Goal: Task Accomplishment & Management: Manage account settings

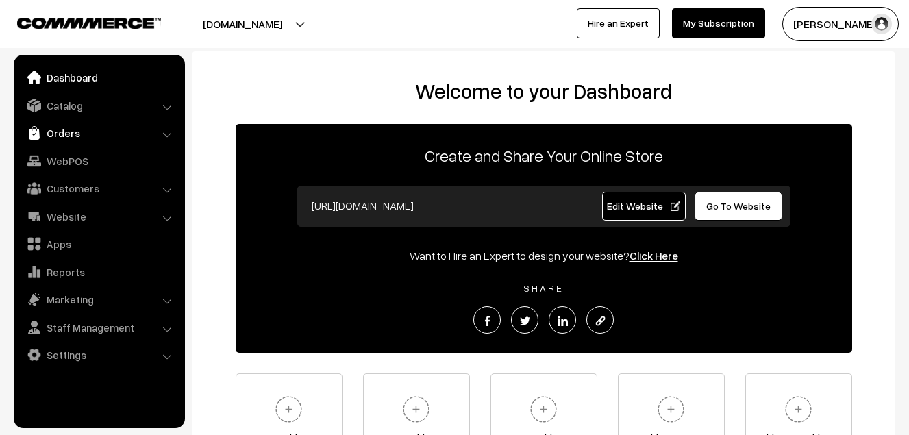
drag, startPoint x: 0, startPoint y: 0, endPoint x: 69, endPoint y: 132, distance: 148.3
click at [69, 132] on link "Orders" at bounding box center [98, 133] width 163 height 25
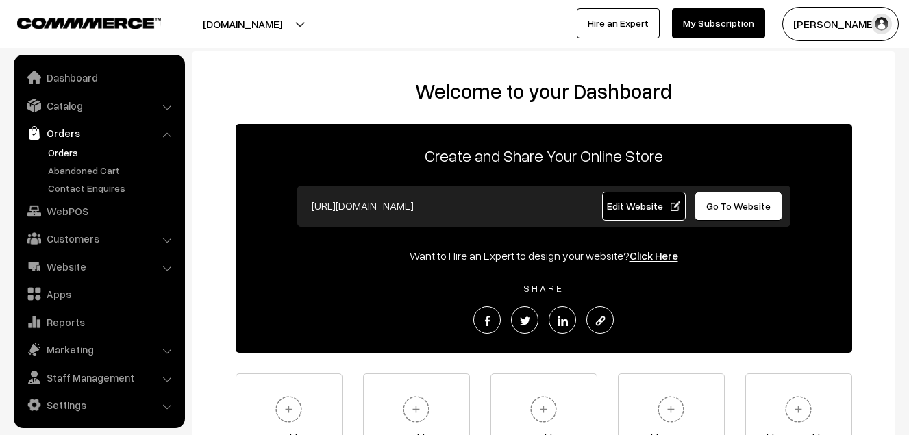
click at [67, 153] on link "Orders" at bounding box center [113, 152] width 136 height 14
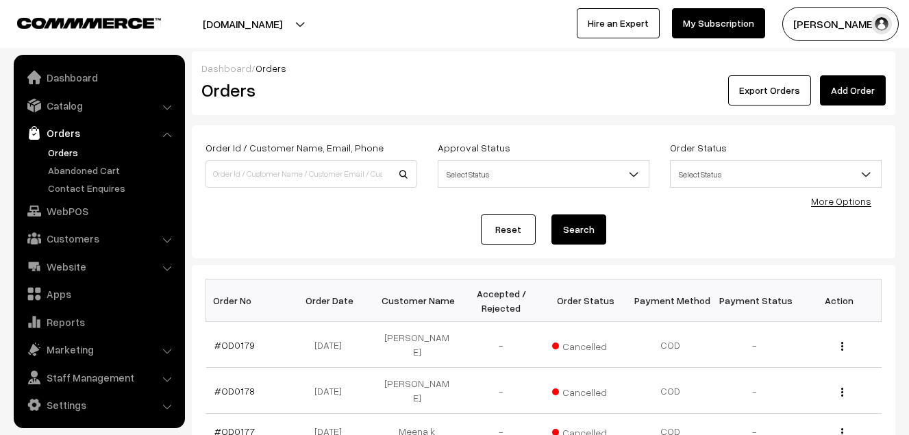
scroll to position [3, 0]
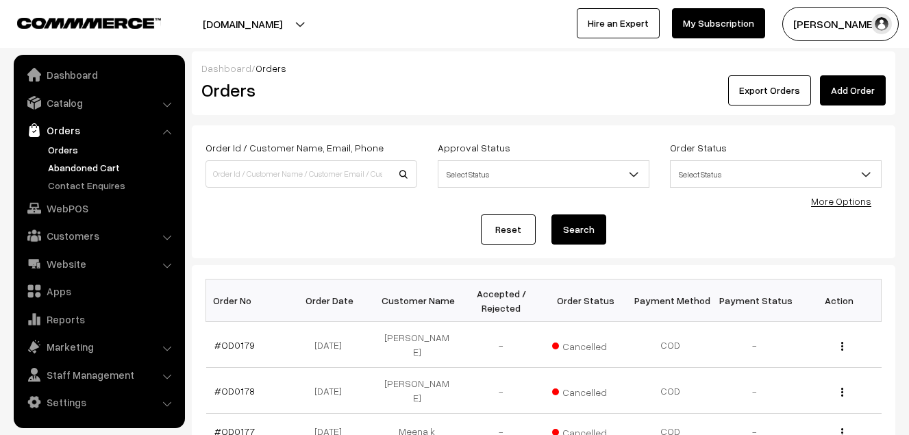
click at [86, 169] on link "Abandoned Cart" at bounding box center [113, 167] width 136 height 14
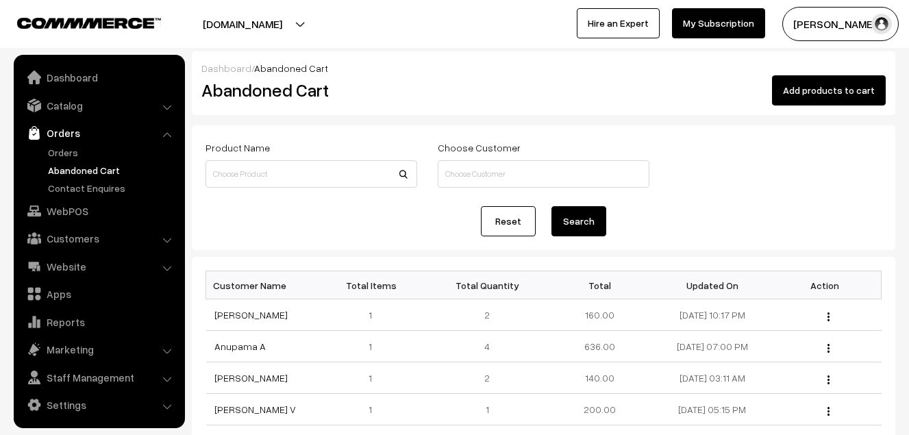
scroll to position [3, 0]
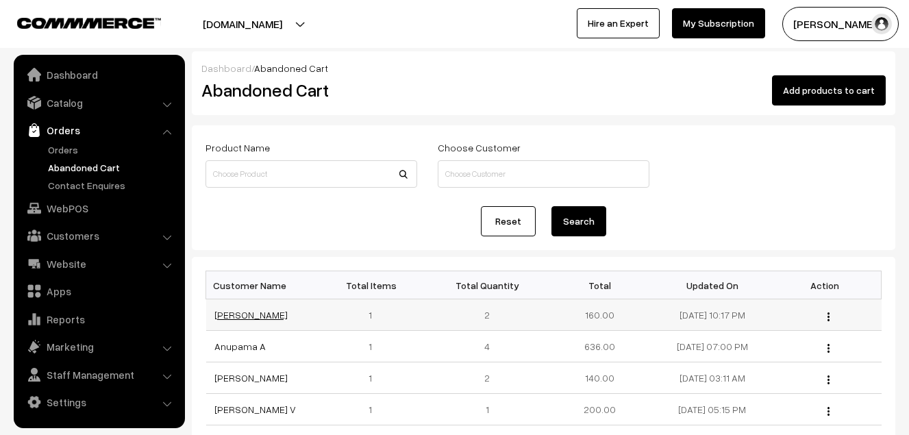
click at [251, 314] on link "Sathwik Bikumalla" at bounding box center [250, 315] width 73 height 12
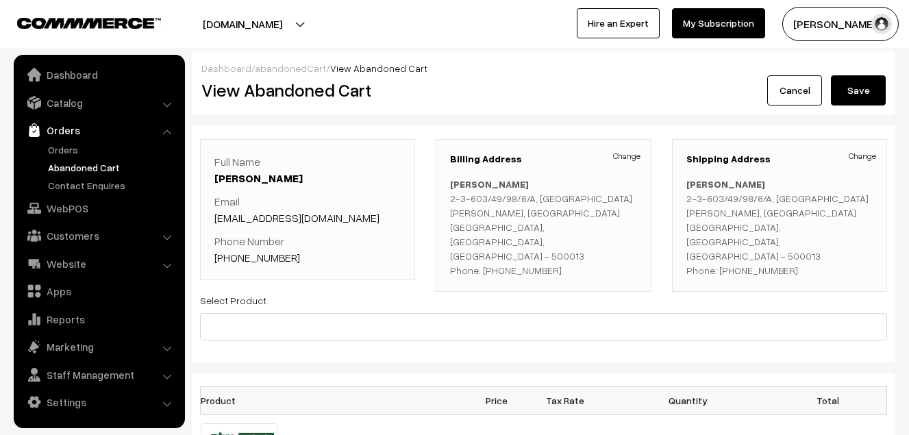
click at [812, 27] on button "[PERSON_NAME]" at bounding box center [840, 24] width 116 height 34
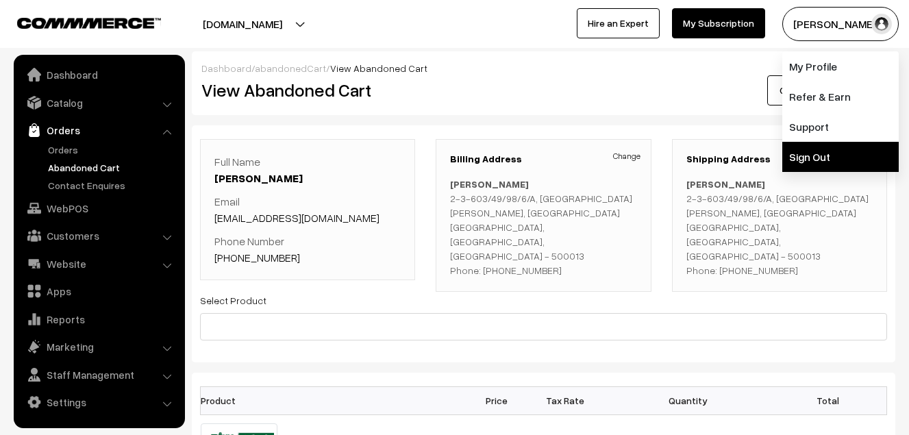
click at [815, 151] on link "Sign Out" at bounding box center [840, 157] width 116 height 30
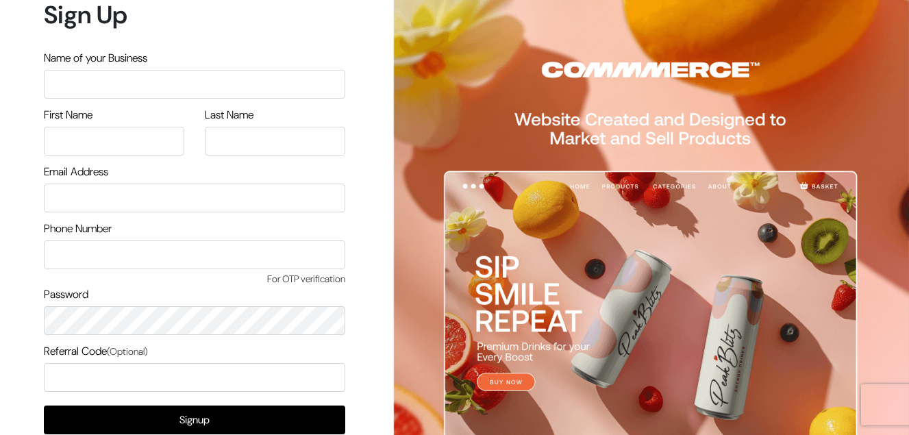
scroll to position [83, 0]
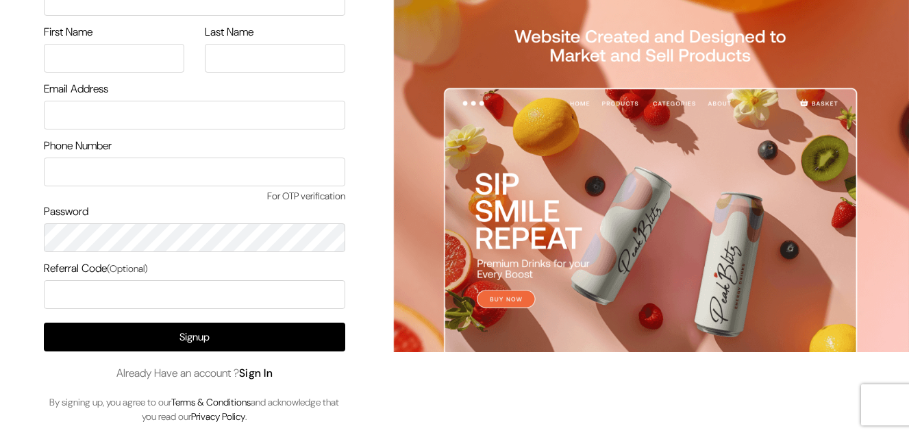
click at [270, 371] on link "Sign In" at bounding box center [256, 373] width 34 height 14
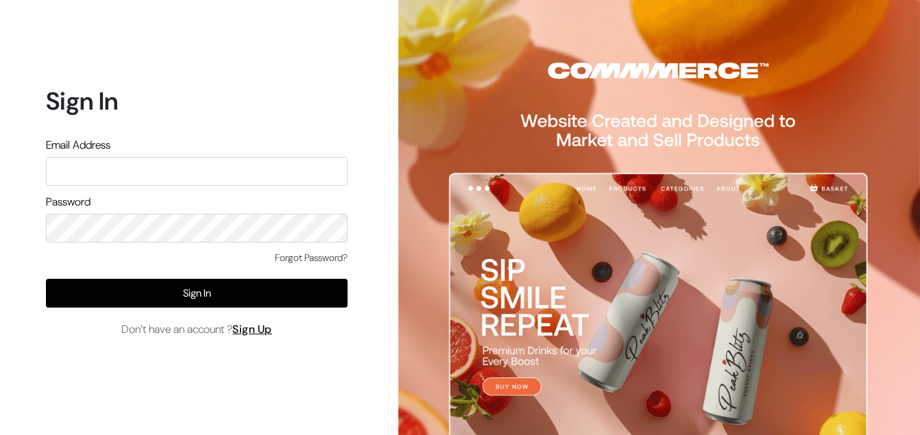
drag, startPoint x: 0, startPoint y: 0, endPoint x: 117, endPoint y: 164, distance: 201.9
click at [117, 164] on input "text" at bounding box center [196, 171] width 301 height 29
drag, startPoint x: 201, startPoint y: 163, endPoint x: -8, endPoint y: 193, distance: 211.8
click at [0, 193] on html "Sign In Email Address ksnaturals9@gmail.com Password Forgot Password? Sign In D…" at bounding box center [460, 217] width 920 height 435
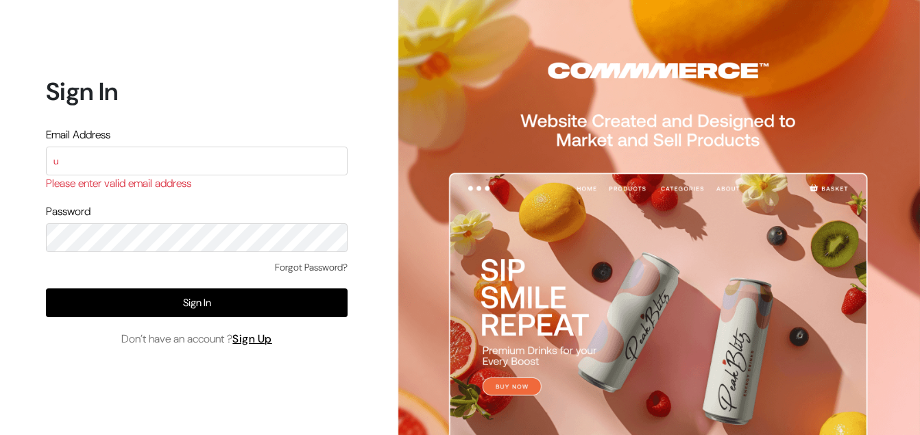
click at [0, 273] on html "Sign In Email Address u Please enter valid email address Password Forgot Passwo…" at bounding box center [460, 217] width 920 height 435
click at [120, 160] on input "u" at bounding box center [196, 161] width 301 height 29
click at [141, 169] on input "u" at bounding box center [196, 161] width 301 height 29
click at [241, 163] on input "u" at bounding box center [196, 161] width 301 height 29
type input "uppadasarees999@gmail.com"
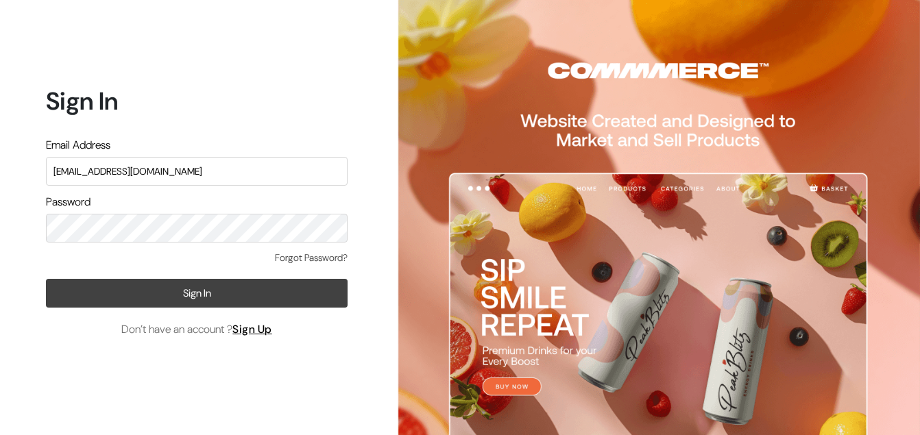
click at [213, 286] on button "Sign In" at bounding box center [196, 293] width 301 height 29
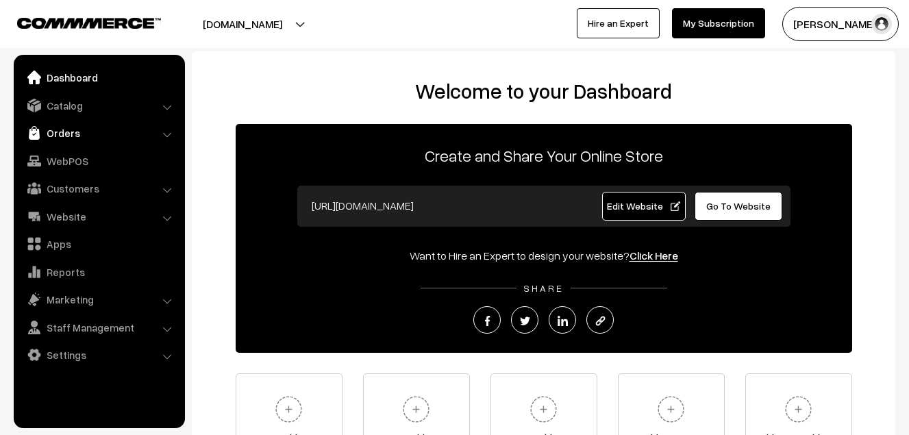
click at [84, 137] on link "Orders" at bounding box center [98, 133] width 163 height 25
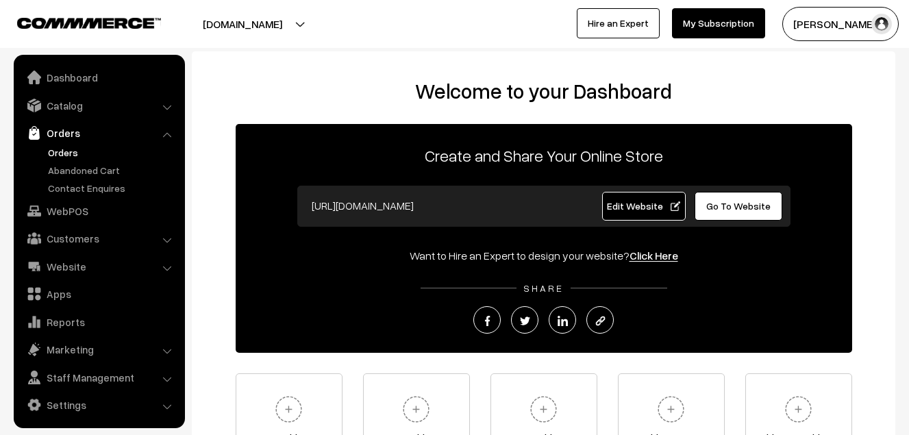
click at [77, 156] on link "Orders" at bounding box center [113, 152] width 136 height 14
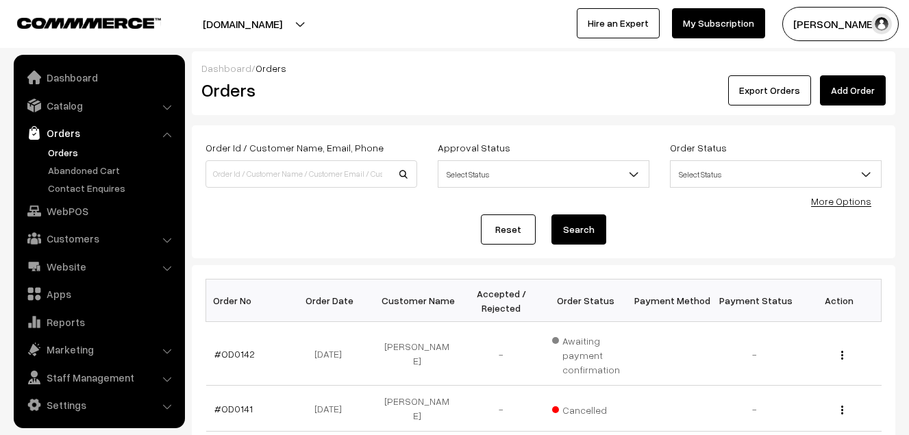
scroll to position [3, 0]
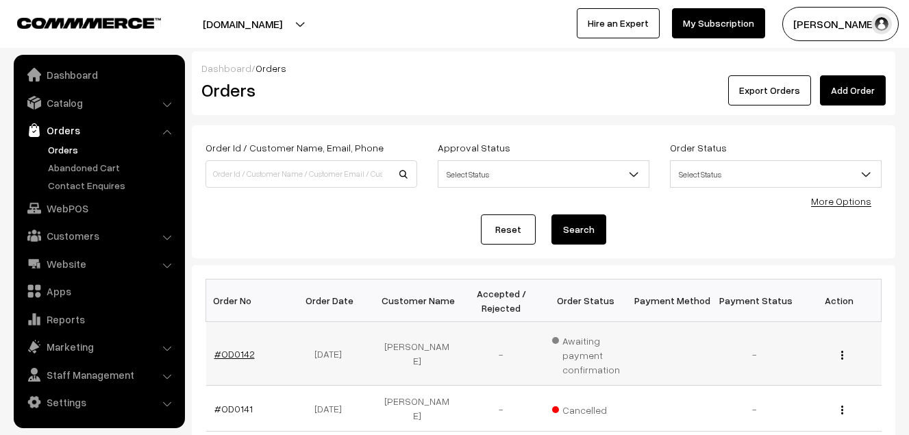
click at [228, 354] on link "#OD0142" at bounding box center [234, 354] width 40 height 12
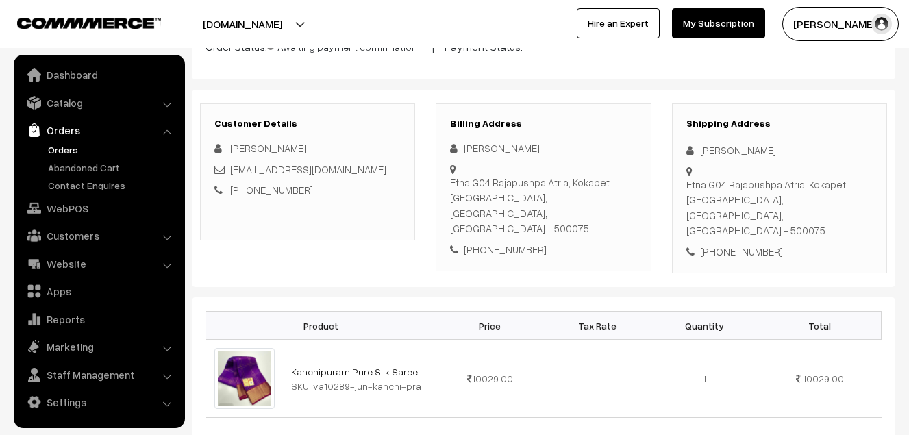
scroll to position [206, 0]
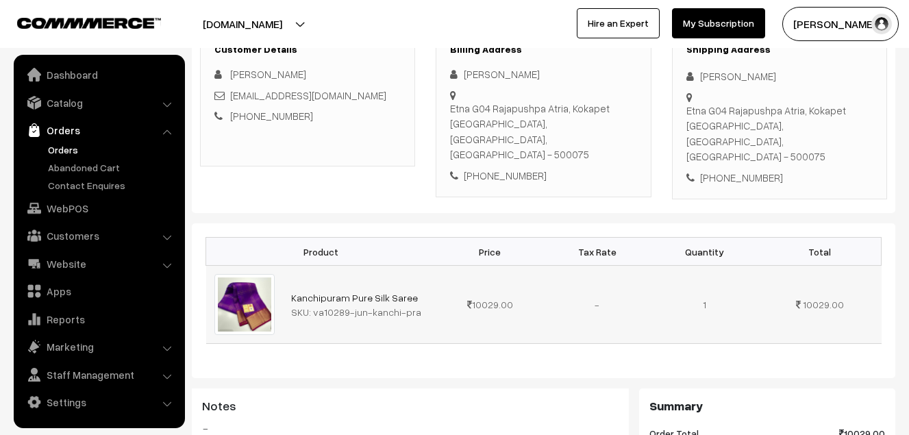
drag, startPoint x: 313, startPoint y: 278, endPoint x: 397, endPoint y: 280, distance: 83.6
click at [397, 305] on div "SKU: va10289-jun-kanchi-pra" at bounding box center [359, 312] width 137 height 14
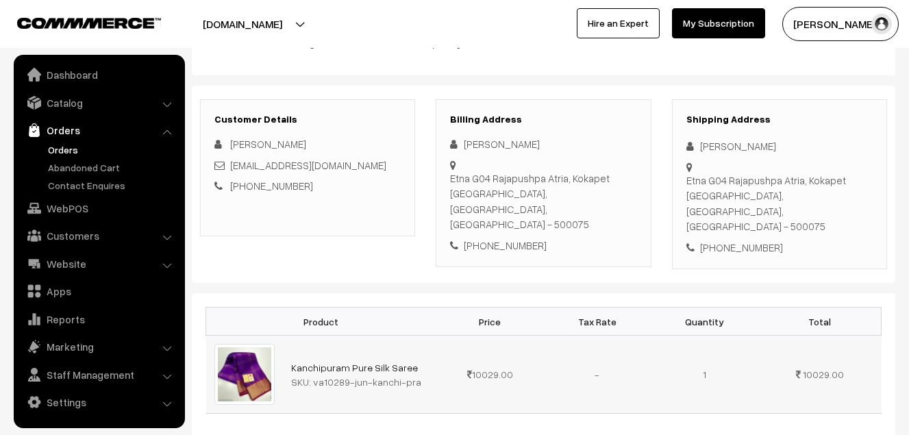
scroll to position [137, 0]
click at [323, 373] on div "SKU: va10289-jun-kanchi-pra" at bounding box center [359, 380] width 137 height 14
drag, startPoint x: 310, startPoint y: 347, endPoint x: 407, endPoint y: 341, distance: 97.5
click at [407, 373] on div "SKU: va10289-jun-kanchi-pra" at bounding box center [359, 380] width 137 height 14
drag, startPoint x: 407, startPoint y: 341, endPoint x: 371, endPoint y: 345, distance: 36.5
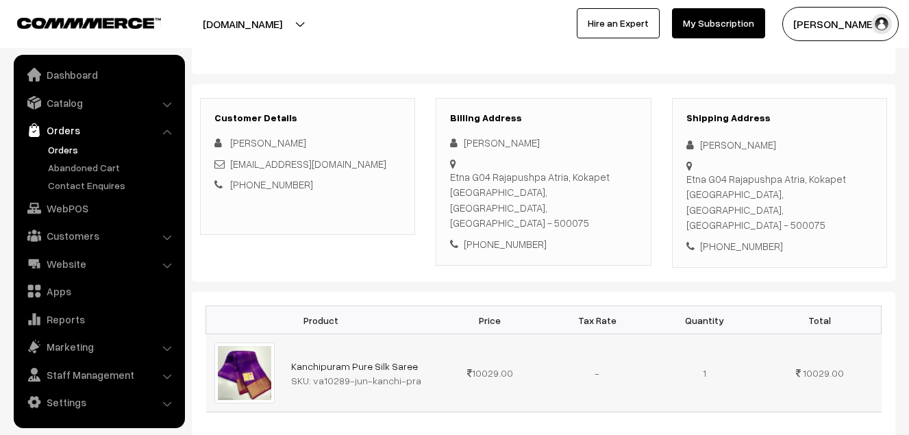
copy div "va10289-jun-kanchi-pra"
click at [82, 170] on link "Abandoned Cart" at bounding box center [113, 167] width 136 height 14
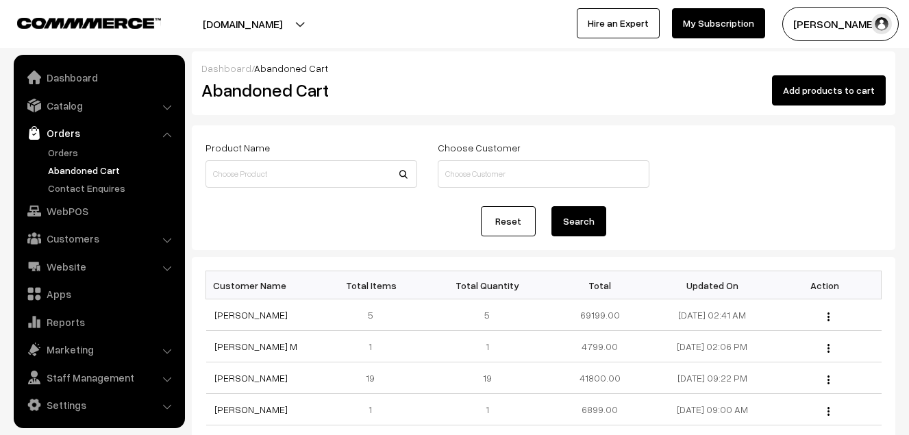
scroll to position [3, 0]
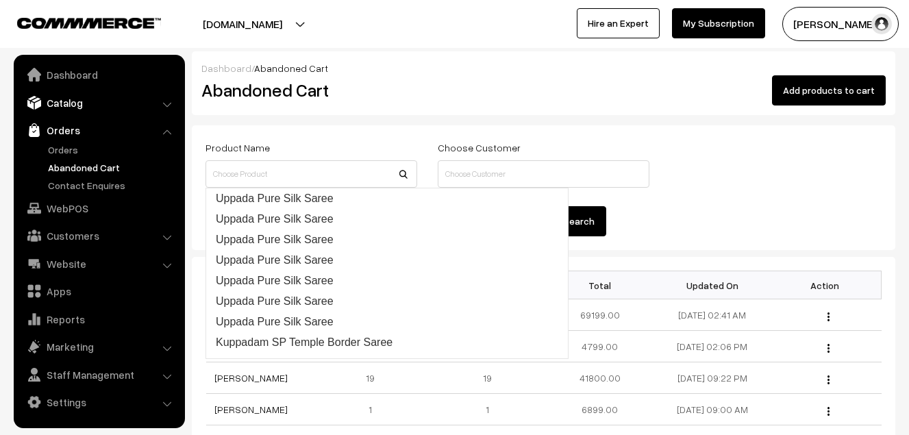
drag, startPoint x: 236, startPoint y: 169, endPoint x: 60, endPoint y: 106, distance: 187.3
click at [60, 106] on link "Catalog" at bounding box center [98, 102] width 163 height 25
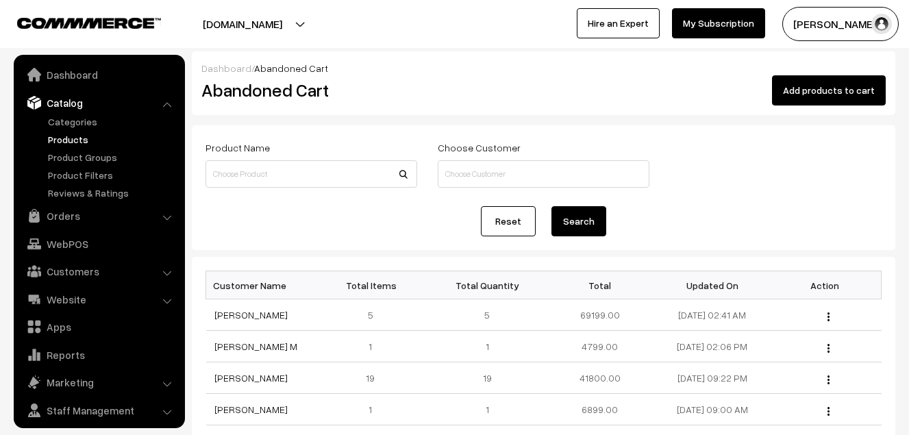
click at [66, 145] on link "Products" at bounding box center [113, 139] width 136 height 14
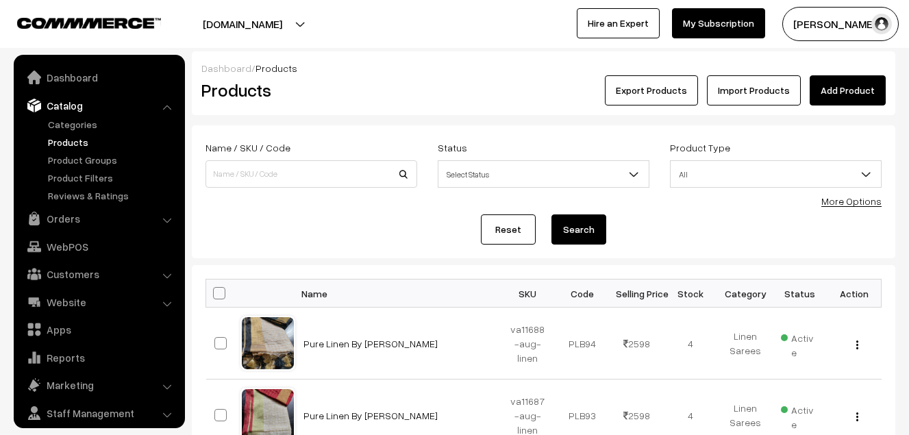
scroll to position [38, 0]
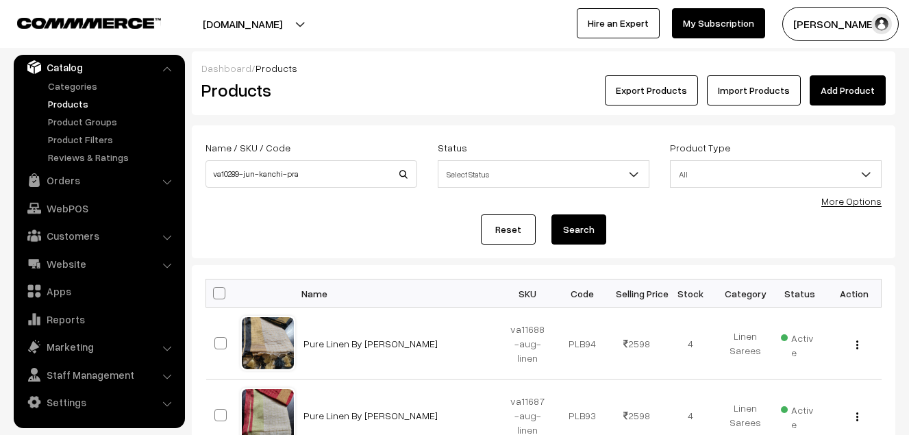
type input "va10289-jun-kanchi-pra"
click at [581, 233] on button "Search" at bounding box center [579, 229] width 55 height 30
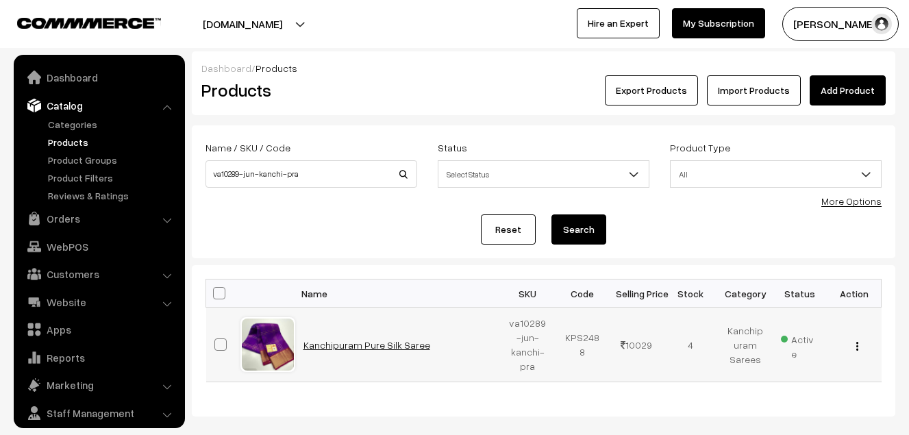
click at [374, 345] on link "Kanchipuram Pure Silk Saree" at bounding box center [367, 345] width 127 height 12
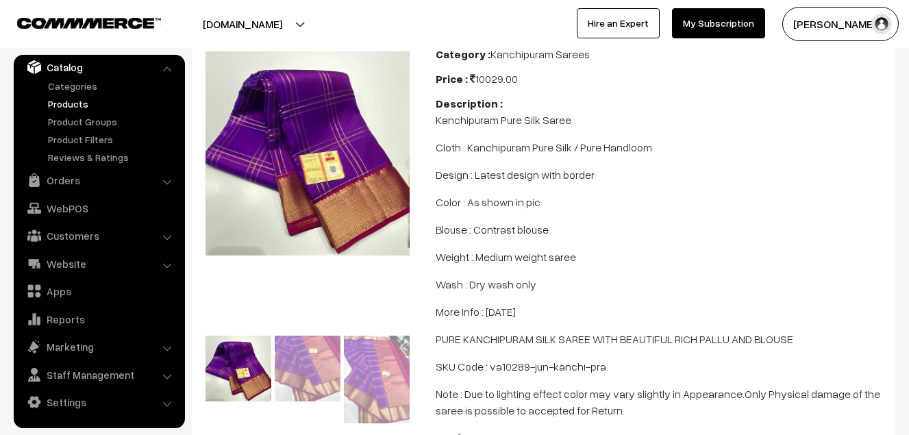
scroll to position [206, 0]
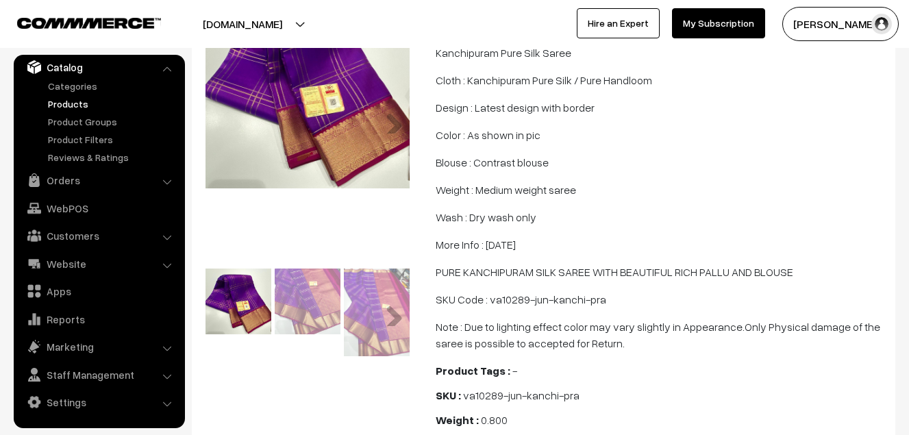
click at [228, 304] on link "Previous" at bounding box center [225, 312] width 27 height 27
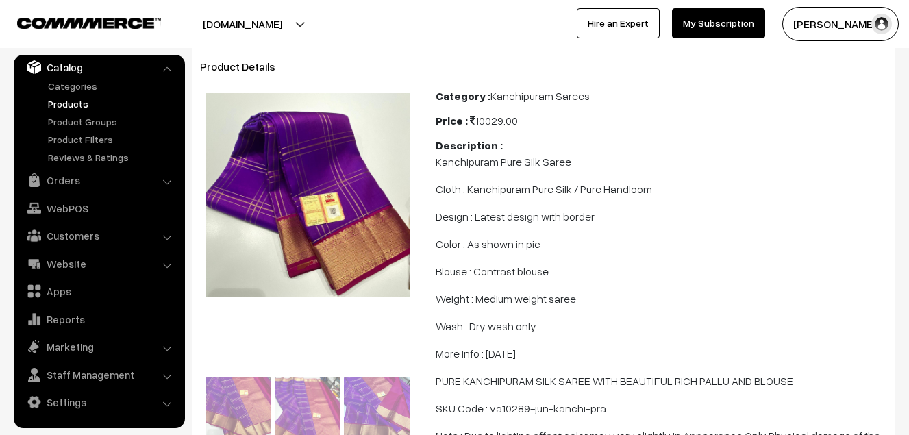
scroll to position [0, 0]
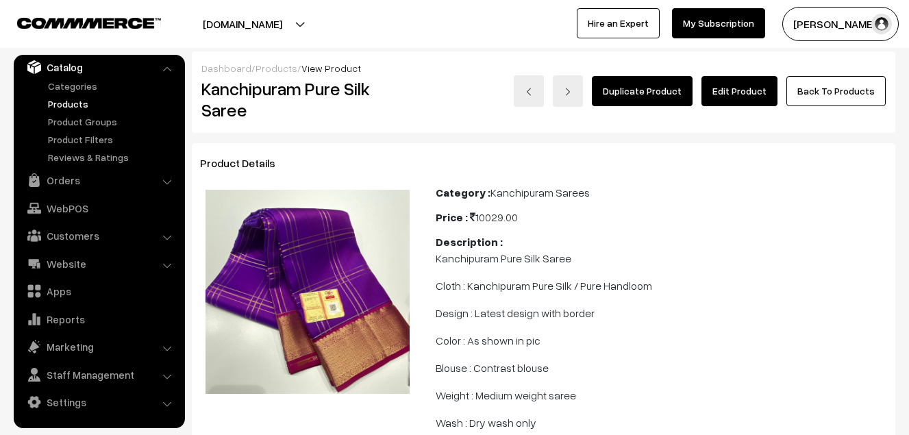
click at [58, 101] on link "Products" at bounding box center [113, 104] width 136 height 14
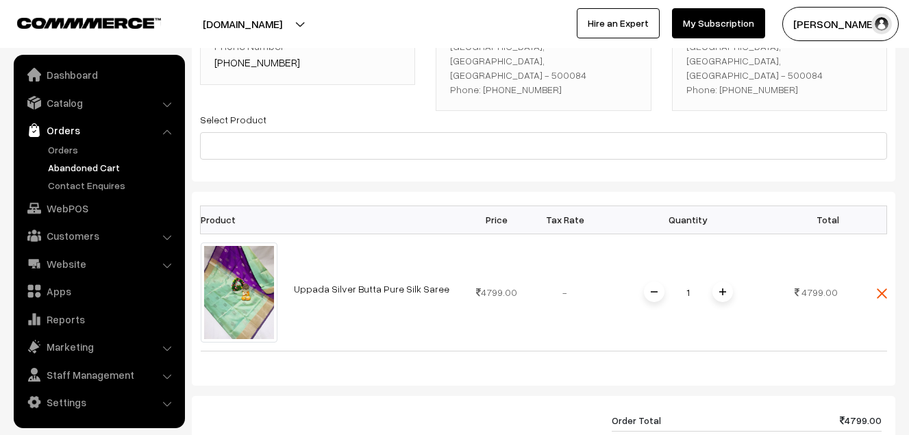
scroll to position [206, 0]
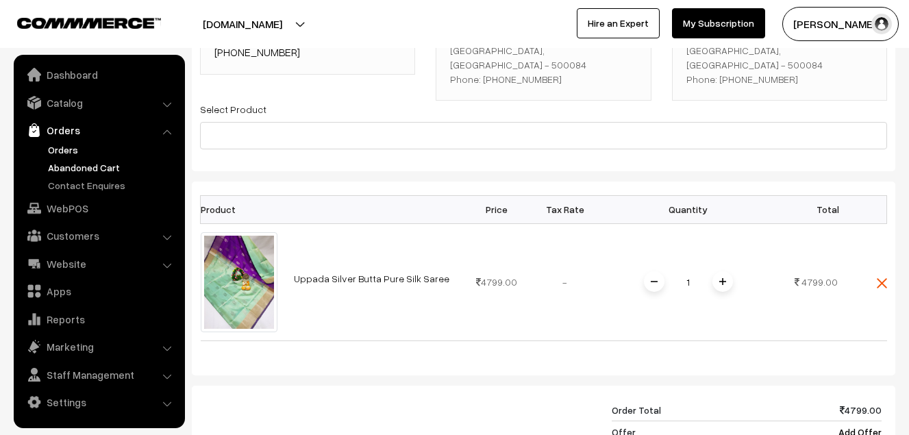
click at [64, 149] on link "Orders" at bounding box center [113, 150] width 136 height 14
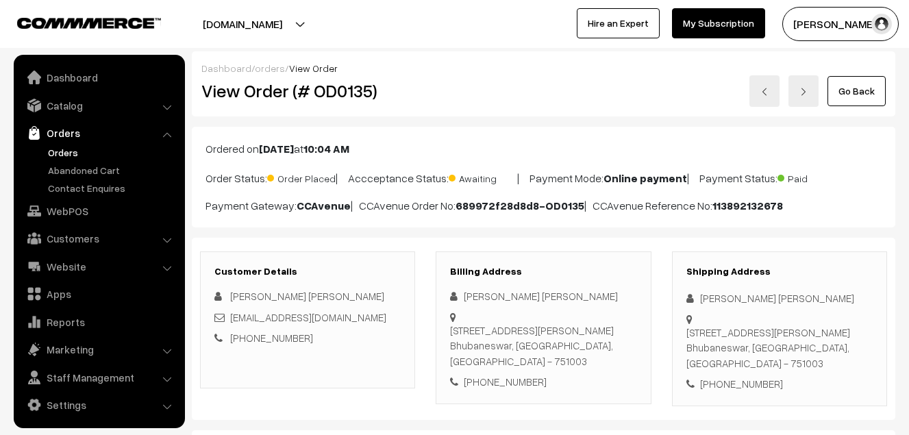
scroll to position [3, 0]
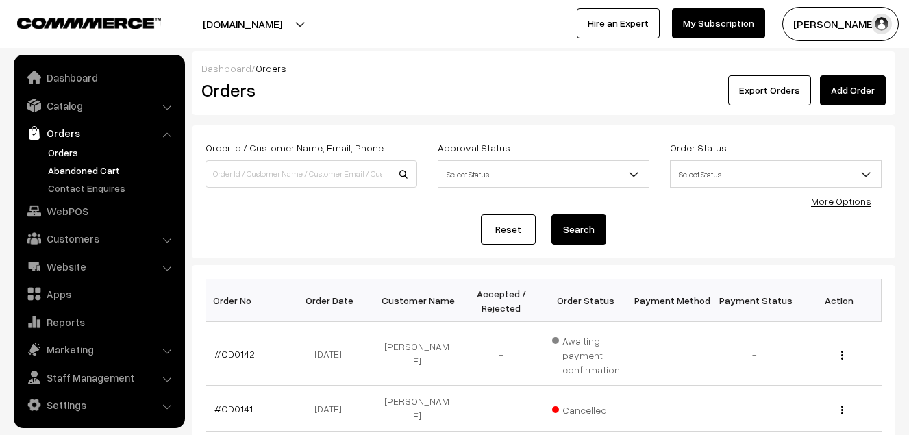
scroll to position [3, 0]
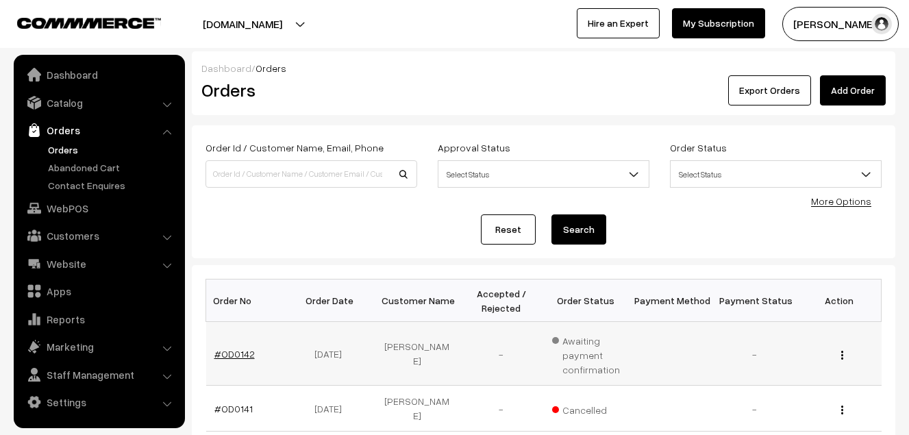
click at [232, 357] on link "#OD0142" at bounding box center [234, 354] width 40 height 12
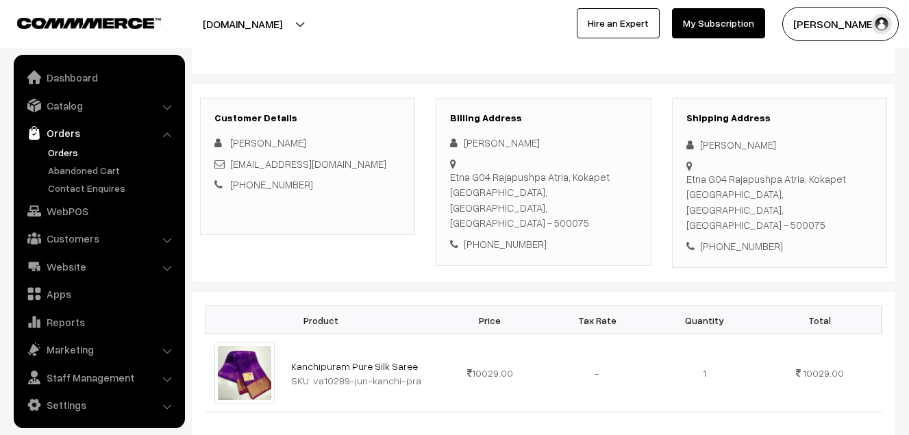
scroll to position [3, 0]
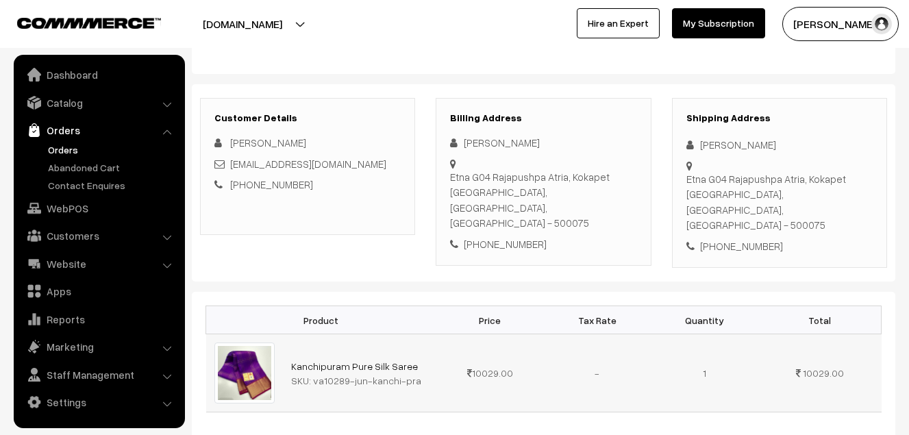
drag, startPoint x: 310, startPoint y: 348, endPoint x: 408, endPoint y: 349, distance: 97.3
click at [408, 373] on div "SKU: va10289-jun-kanchi-pra" at bounding box center [359, 380] width 137 height 14
copy div "va10289-jun-kanchi-pra"
click at [76, 148] on link "Orders" at bounding box center [113, 150] width 136 height 14
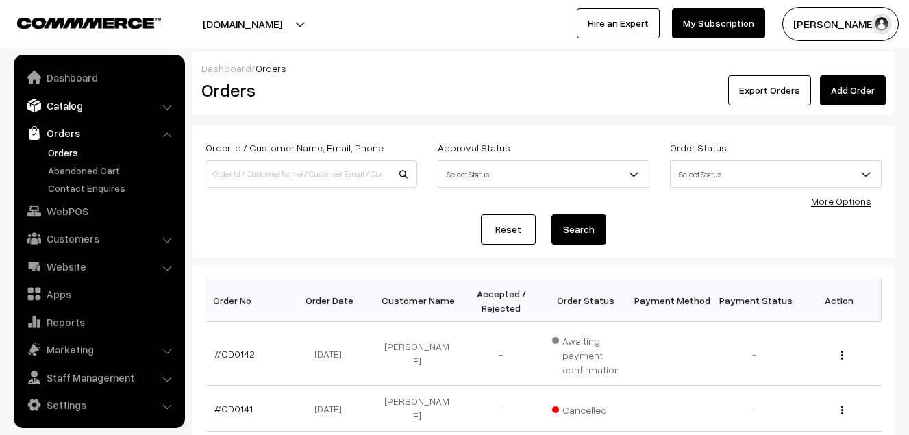
scroll to position [3, 0]
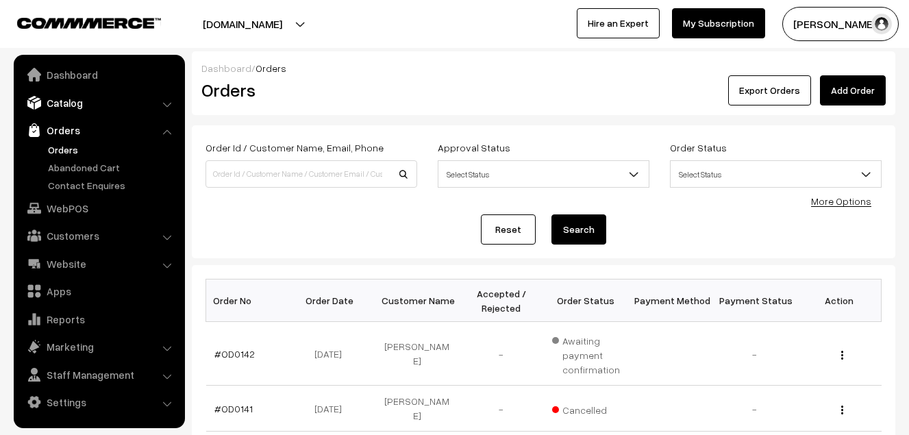
click at [68, 108] on link "Catalog" at bounding box center [98, 102] width 163 height 25
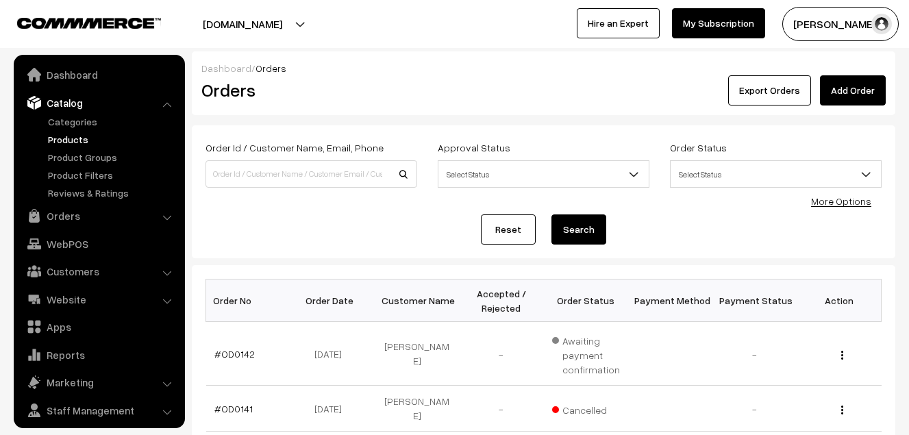
click at [69, 144] on link "Products" at bounding box center [113, 139] width 136 height 14
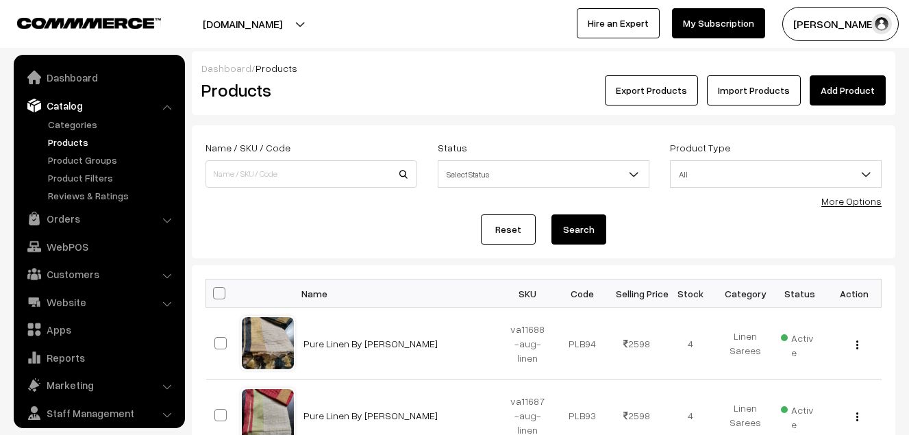
scroll to position [38, 0]
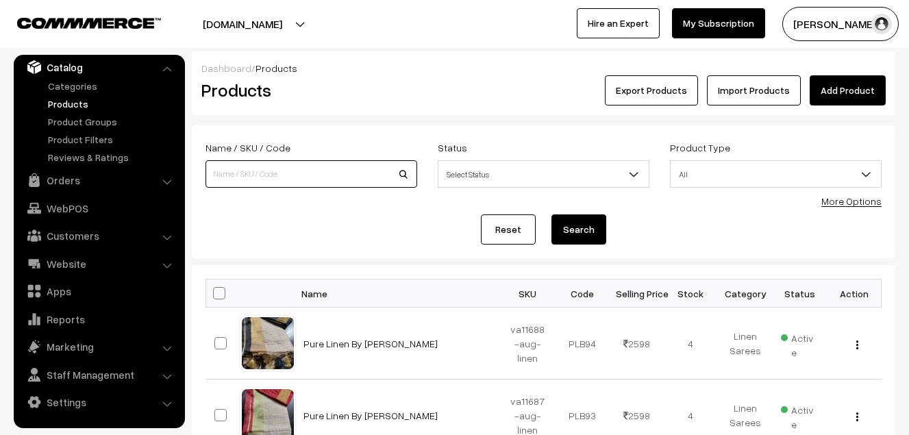
paste input "va10289-jun-kanchi-pra"
type input "va10289-jun-kanchi-pra"
click at [569, 229] on button "Search" at bounding box center [579, 229] width 55 height 30
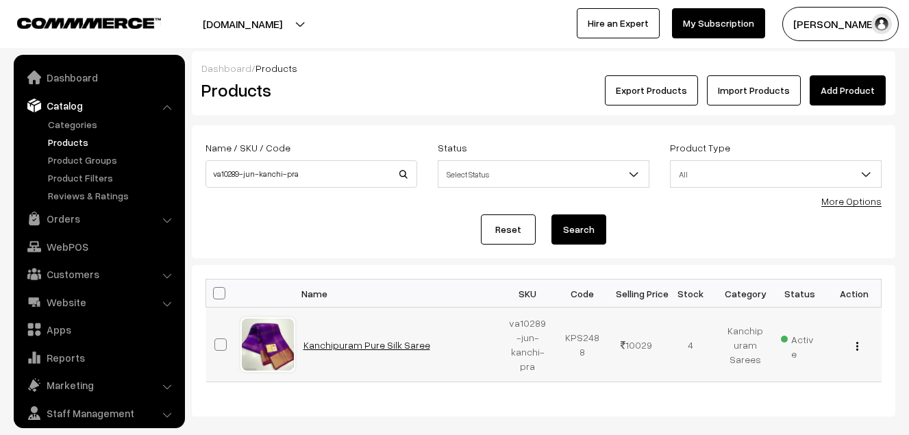
scroll to position [38, 0]
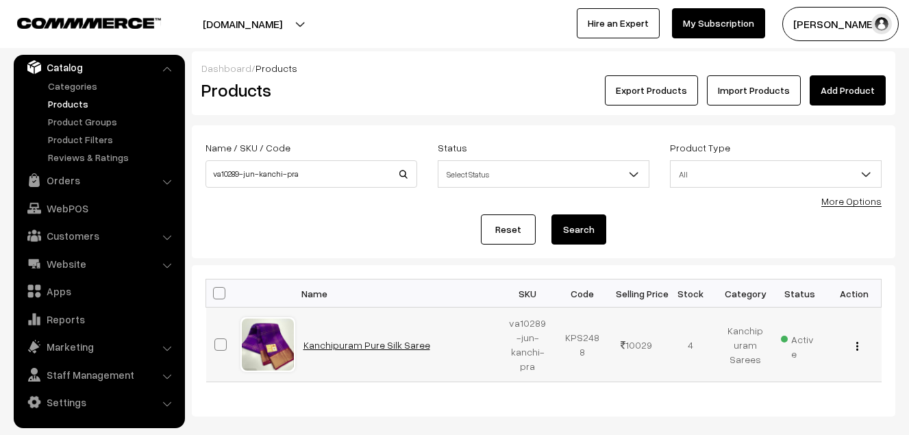
click at [380, 341] on link "Kanchipuram Pure Silk Saree" at bounding box center [367, 345] width 127 height 12
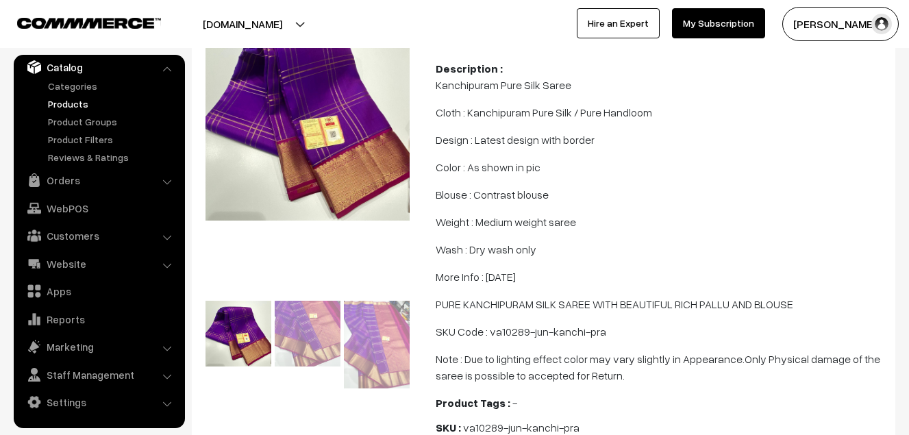
scroll to position [206, 0]
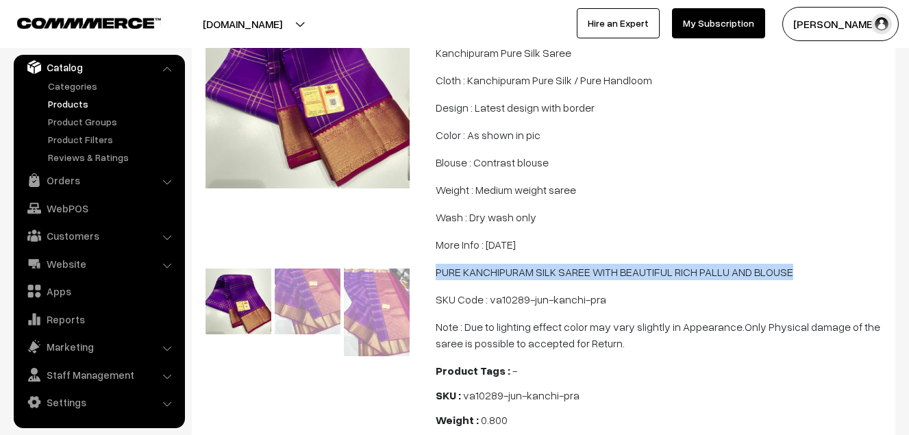
drag, startPoint x: 438, startPoint y: 275, endPoint x: 793, endPoint y: 272, distance: 354.9
click at [793, 272] on p "PURE KANCHIPURAM SILK SAREE WITH BEAUTIFUL RICH PALLU AND BLOUSE" at bounding box center [662, 272] width 452 height 16
copy p "PURE KANCHIPURAM SILK SAREE WITH BEAUTIFUL RICH PALLU AND BLOUSE"
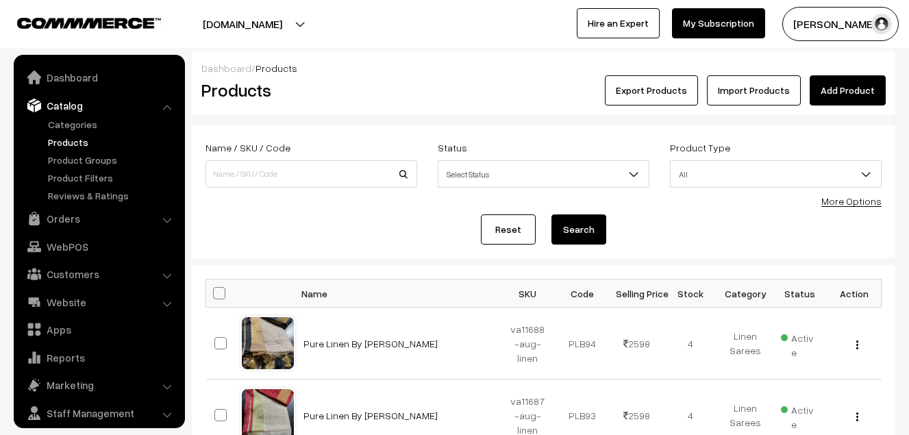
scroll to position [38, 0]
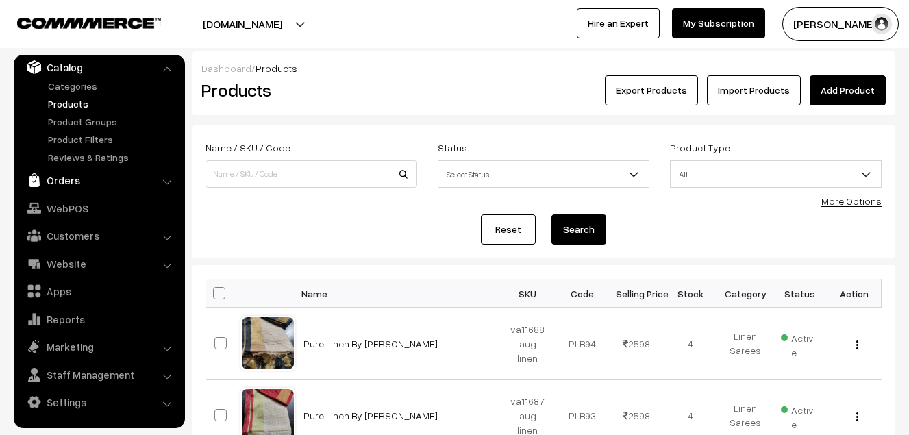
click at [74, 186] on link "Orders" at bounding box center [98, 180] width 163 height 25
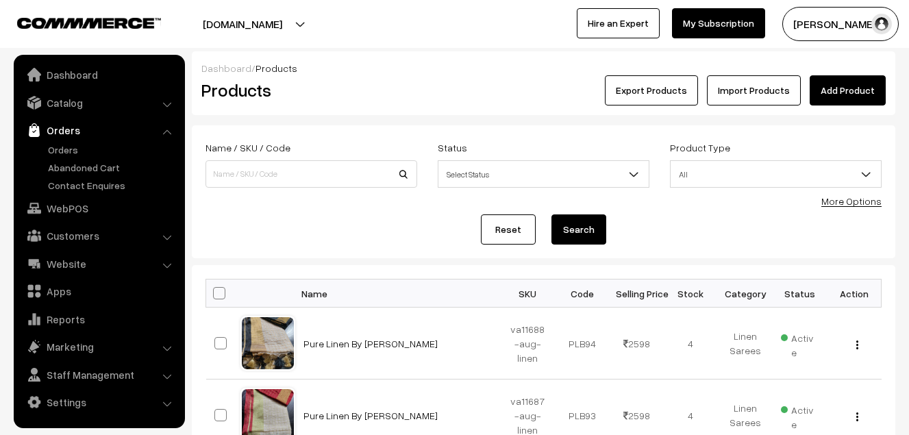
scroll to position [3, 0]
click at [74, 168] on link "Abandoned Cart" at bounding box center [113, 167] width 136 height 14
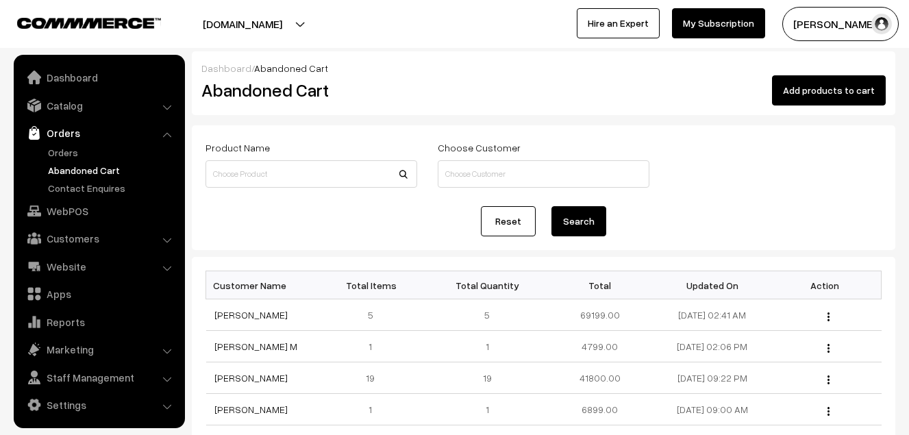
scroll to position [3, 0]
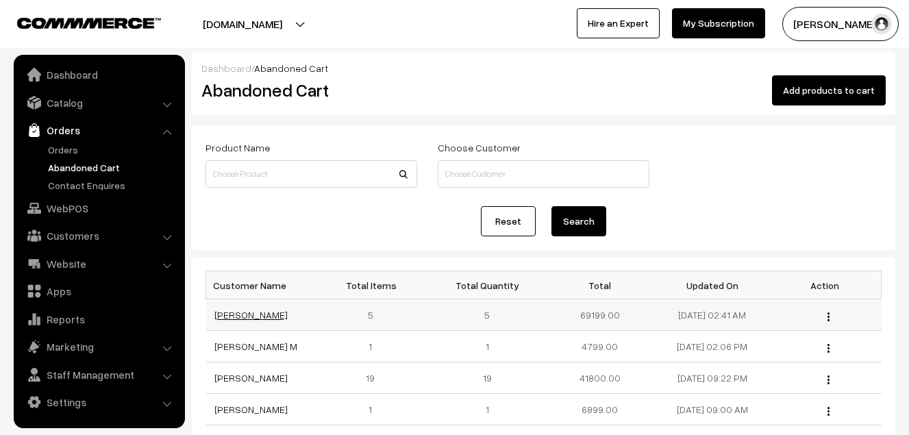
click at [233, 317] on link "[PERSON_NAME]" at bounding box center [250, 315] width 73 height 12
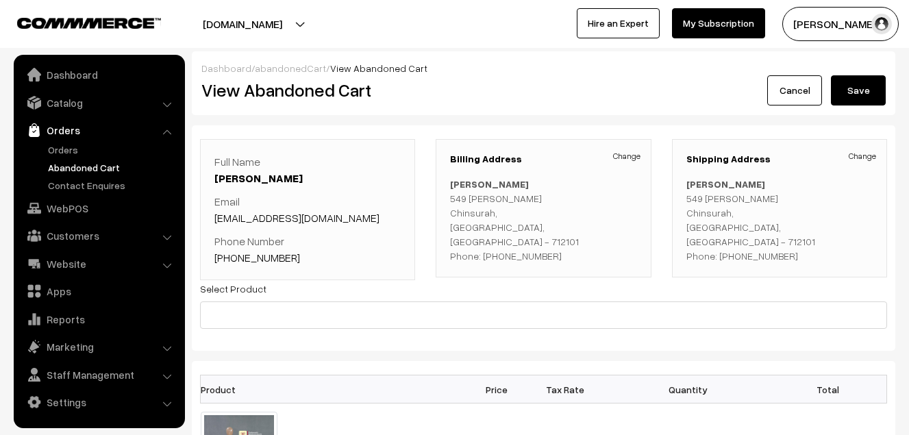
drag, startPoint x: 495, startPoint y: 242, endPoint x: 569, endPoint y: 242, distance: 74.0
click at [569, 242] on p "Sharmistha Chakraborty 549 Ramkrishna Pally Chinsurah, West Bengal, India - 712…" at bounding box center [543, 220] width 186 height 86
drag, startPoint x: 569, startPoint y: 242, endPoint x: 541, endPoint y: 239, distance: 28.2
copy p "8240087179"
